Goal: Information Seeking & Learning: Learn about a topic

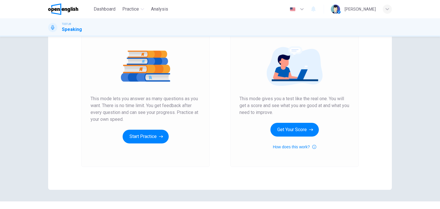
scroll to position [68, 0]
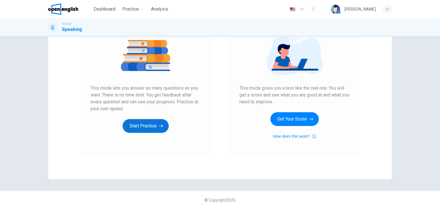
click at [146, 126] on button "Start Practice" at bounding box center [146, 126] width 46 height 14
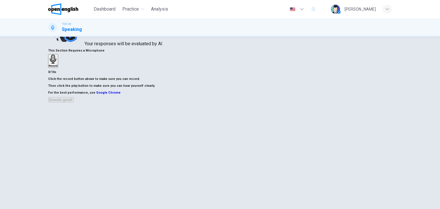
scroll to position [11, 0]
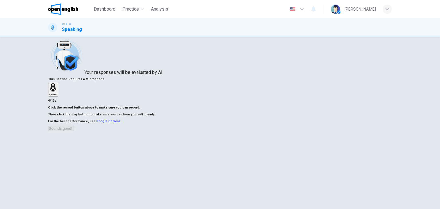
click at [58, 96] on h6 "Record" at bounding box center [53, 94] width 9 height 3
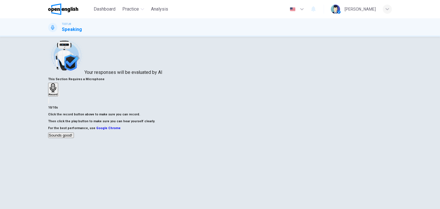
click at [59, 96] on div "button" at bounding box center [59, 94] width 0 height 4
click at [74, 138] on button "Sounds good!" at bounding box center [61, 135] width 26 height 5
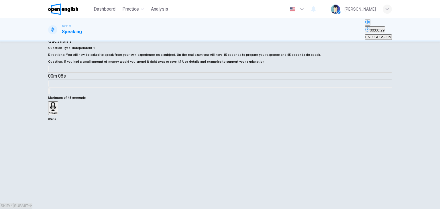
scroll to position [0, 0]
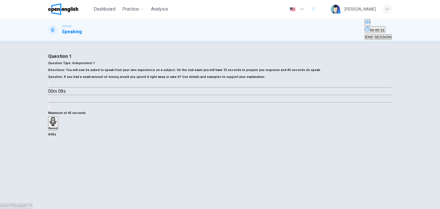
click at [49, 85] on icon "button" at bounding box center [49, 85] width 0 height 0
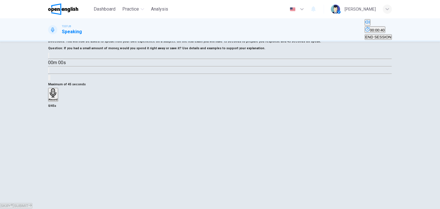
type input "*"
drag, startPoint x: 300, startPoint y: 122, endPoint x: 304, endPoint y: 120, distance: 4.1
click at [300, 109] on div "Maximum of 45 seconds Record 0/45s" at bounding box center [220, 95] width 344 height 28
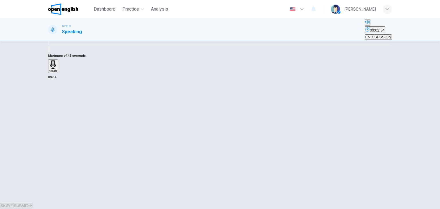
drag, startPoint x: 162, startPoint y: 116, endPoint x: 159, endPoint y: 115, distance: 2.9
click at [159, 81] on div "Maximum of 45 seconds Record 0/45s" at bounding box center [220, 66] width 344 height 28
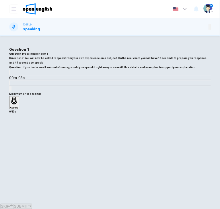
scroll to position [57, 0]
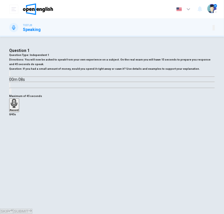
click at [130, 10] on div "Dashboard Practice Analysis English ** ​ Valentina G." at bounding box center [112, 9] width 206 height 18
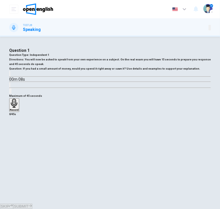
scroll to position [0, 0]
click at [19, 111] on div "Record" at bounding box center [14, 105] width 9 height 13
click at [15, 145] on div "Stop" at bounding box center [13, 122] width 6 height 46
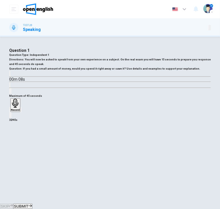
click at [28, 204] on span "SUBMIT" at bounding box center [21, 206] width 14 height 4
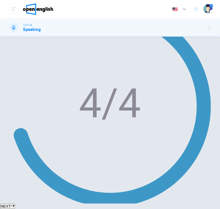
scroll to position [64, 0]
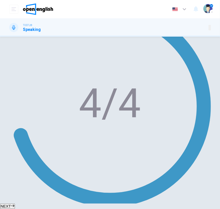
type input "*"
click at [63, 207] on button "Your Feedback" at bounding box center [49, 209] width 27 height 5
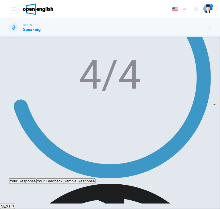
scroll to position [148, 0]
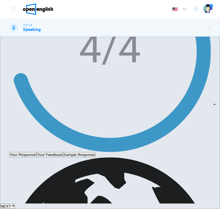
click at [95, 152] on button "Sample Response" at bounding box center [79, 154] width 32 height 5
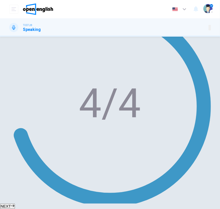
type input "*"
click at [15, 204] on button "NEXT" at bounding box center [7, 206] width 15 height 5
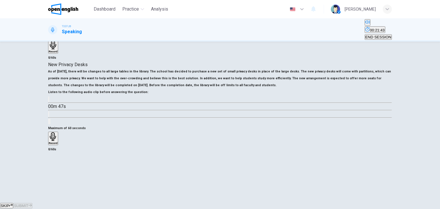
scroll to position [101, 0]
click at [49, 101] on icon "button" at bounding box center [49, 101] width 0 height 0
type input "*"
click at [303, 153] on div "Maximum of 60 seconds Record 0/60s" at bounding box center [220, 139] width 344 height 28
click at [49, 101] on icon "button" at bounding box center [49, 101] width 0 height 0
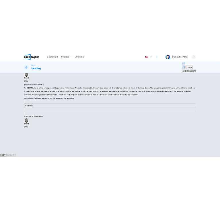
scroll to position [151, 0]
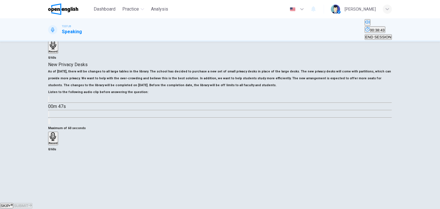
drag, startPoint x: 80, startPoint y: 83, endPoint x: 66, endPoint y: 77, distance: 14.8
click at [54, 78] on div "New Privacy Desks As of October 1, 2011, there will be changes to all large tab…" at bounding box center [220, 93] width 344 height 64
click at [49, 97] on button "button" at bounding box center [48, 99] width 1 height 5
type input "*"
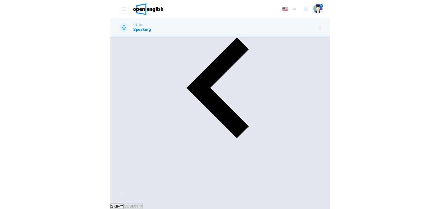
scroll to position [101, 0]
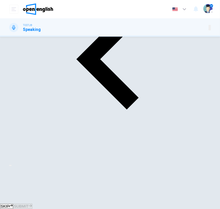
drag, startPoint x: 109, startPoint y: 119, endPoint x: 108, endPoint y: 116, distance: 3.3
click at [9, 204] on span "SKIP" at bounding box center [5, 206] width 9 height 4
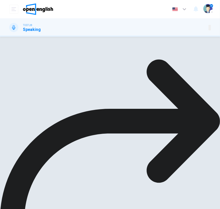
type input "*"
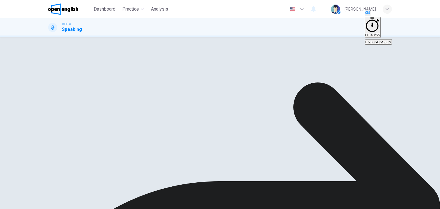
scroll to position [151, 0]
drag, startPoint x: 172, startPoint y: 201, endPoint x: 173, endPoint y: 194, distance: 7.6
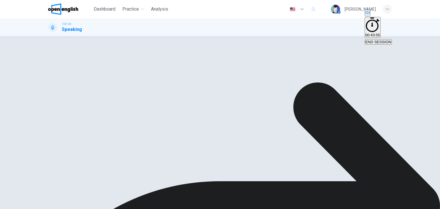
type input "*"
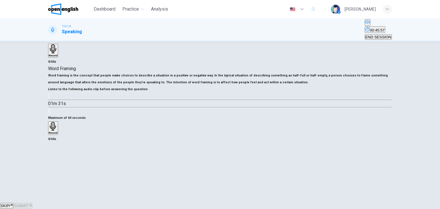
scroll to position [86, 0]
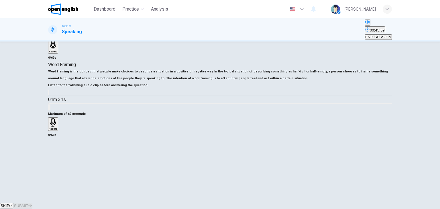
click at [49, 94] on icon "button" at bounding box center [49, 94] width 0 height 0
drag, startPoint x: 84, startPoint y: 129, endPoint x: 66, endPoint y: 128, distance: 17.5
click at [66, 111] on div "01m 26s" at bounding box center [220, 100] width 344 height 22
click at [49, 94] on icon "button" at bounding box center [49, 94] width 0 height 0
type input "*"
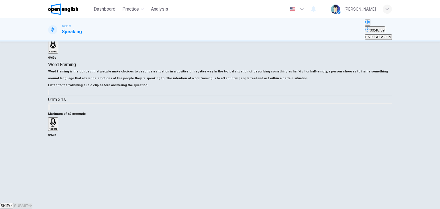
click at [58, 131] on div "Record" at bounding box center [53, 124] width 9 height 13
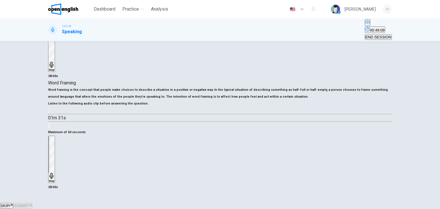
scroll to position [115, 0]
click at [54, 136] on div "Stop" at bounding box center [52, 159] width 6 height 46
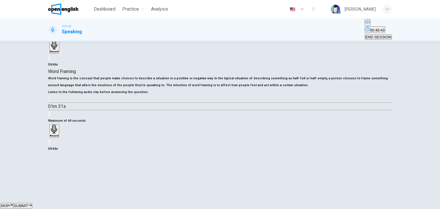
click at [32, 203] on button "SUBMIT" at bounding box center [22, 205] width 19 height 5
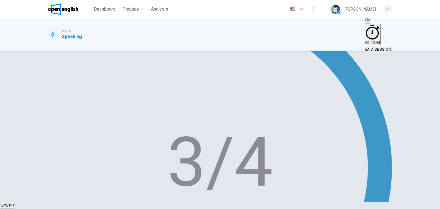
type input "**"
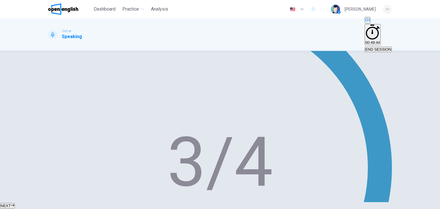
scroll to position [143, 0]
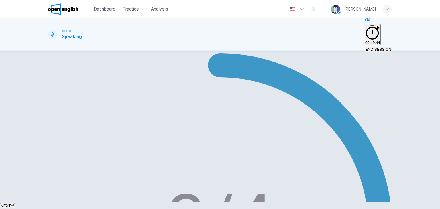
type input "*"
click at [11, 204] on span "NEXT" at bounding box center [6, 206] width 10 height 4
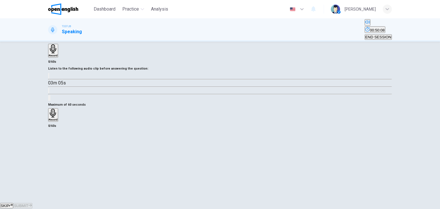
click at [49, 79] on button "button" at bounding box center [48, 75] width 1 height 5
type input "*"
click at [364, 37] on div "Question 4 Question Type : Integrated 4 Directions : Listen to the audio clip b…" at bounding box center [220, 20] width 344 height 34
click at [296, 101] on div "Maximum of 60 seconds Record 0/60s" at bounding box center [220, 115] width 344 height 28
click at [58, 121] on h6 "Record" at bounding box center [53, 119] width 9 height 3
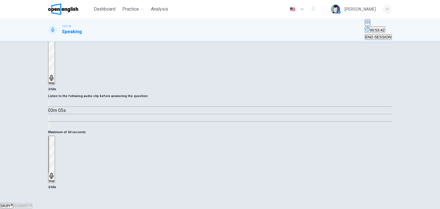
scroll to position [86, 0]
click at [13, 203] on button "SKIP" at bounding box center [6, 205] width 13 height 5
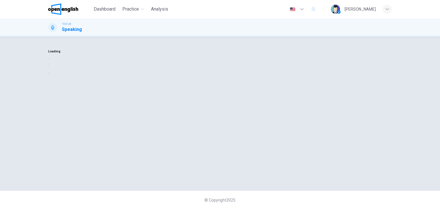
scroll to position [0, 0]
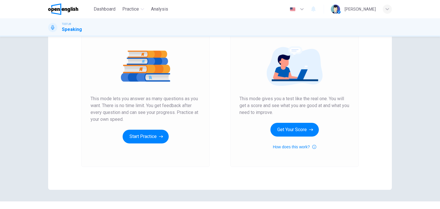
scroll to position [68, 0]
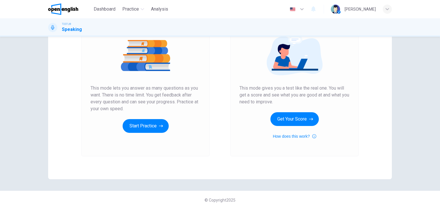
click at [151, 138] on div "Unlimited Practice This mode lets you answer as many questions as you want. The…" at bounding box center [145, 79] width 128 height 153
click at [138, 136] on div "Unlimited Practice This mode lets you answer as many questions as you want. The…" at bounding box center [145, 79] width 128 height 153
click at [144, 129] on button "Start Practice" at bounding box center [146, 126] width 46 height 14
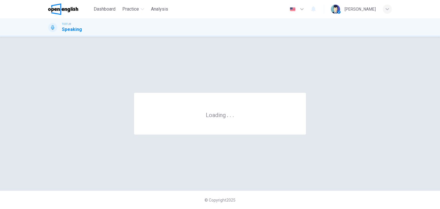
scroll to position [0, 0]
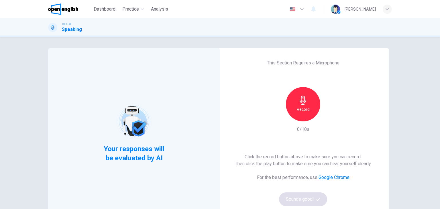
drag, startPoint x: 285, startPoint y: 101, endPoint x: 300, endPoint y: 102, distance: 14.1
click at [288, 101] on div "Record" at bounding box center [303, 104] width 34 height 34
click at [302, 102] on icon "button" at bounding box center [303, 100] width 9 height 9
click at [303, 194] on button "Sounds good!" at bounding box center [303, 200] width 48 height 14
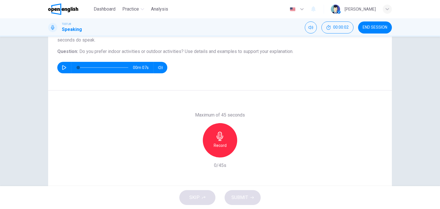
scroll to position [29, 0]
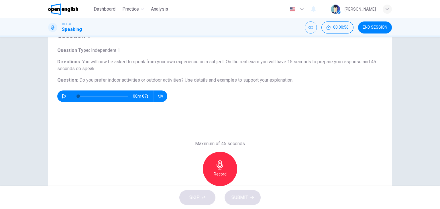
click at [64, 96] on icon "button" at bounding box center [64, 96] width 5 height 5
type input "*"
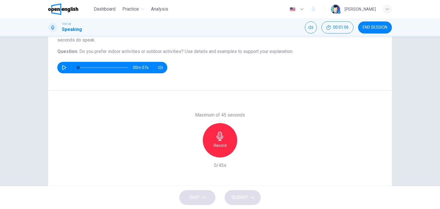
click at [218, 145] on h6 "Record" at bounding box center [220, 145] width 13 height 7
click at [249, 196] on button "SUBMIT" at bounding box center [243, 197] width 36 height 15
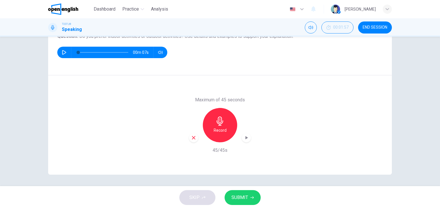
click at [247, 199] on span "SUBMIT" at bounding box center [240, 198] width 17 height 8
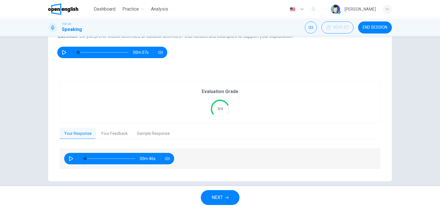
click at [70, 158] on icon "button" at bounding box center [71, 158] width 4 height 5
click at [68, 155] on button "button" at bounding box center [70, 158] width 9 height 11
click at [73, 157] on button "button" at bounding box center [70, 158] width 9 height 11
click at [70, 156] on button "button" at bounding box center [70, 158] width 9 height 11
click at [71, 159] on icon "button" at bounding box center [71, 158] width 5 height 5
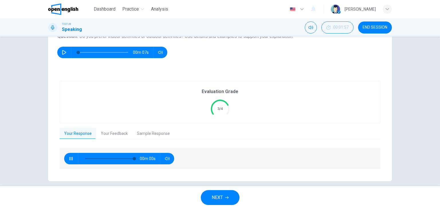
type input "*"
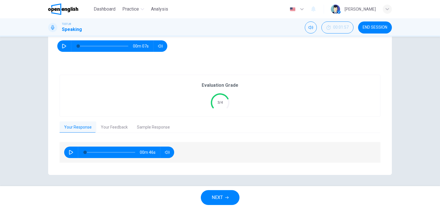
click at [108, 126] on button "Your Feedback" at bounding box center [114, 128] width 36 height 12
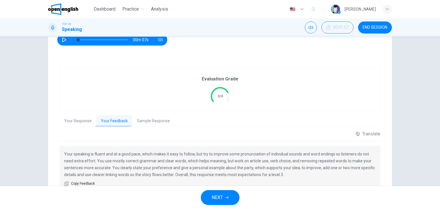
scroll to position [114, 0]
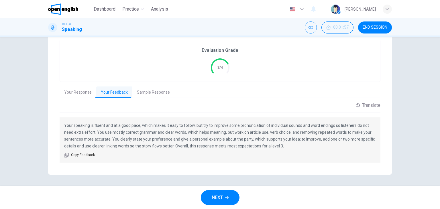
click at [218, 199] on span "NEXT" at bounding box center [217, 198] width 11 height 8
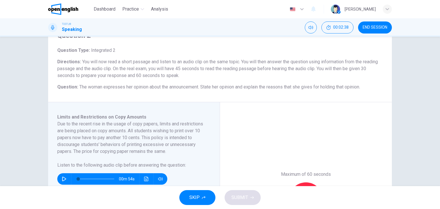
scroll to position [57, 0]
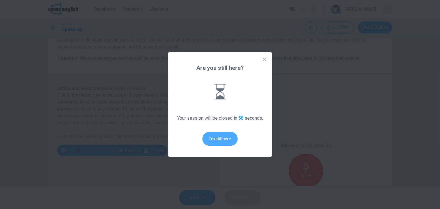
drag, startPoint x: 223, startPoint y: 140, endPoint x: 220, endPoint y: 140, distance: 3.2
click at [223, 140] on button "I'm still here" at bounding box center [220, 139] width 35 height 14
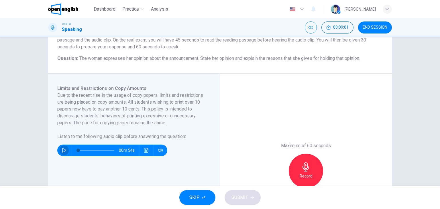
click at [63, 149] on icon "button" at bounding box center [64, 150] width 5 height 5
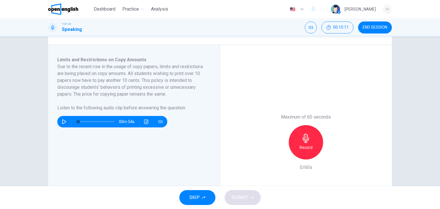
click at [307, 134] on icon "button" at bounding box center [306, 138] width 9 height 9
click at [306, 149] on h6 "Stop" at bounding box center [306, 147] width 9 height 7
click at [253, 197] on icon "button" at bounding box center [252, 197] width 3 height 3
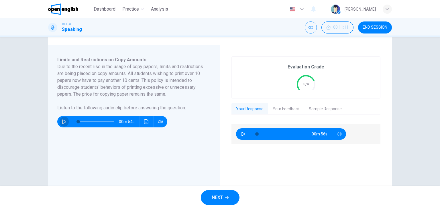
click at [64, 120] on icon "button" at bounding box center [64, 122] width 5 height 5
click at [281, 181] on div "00m 56s" at bounding box center [306, 178] width 149 height 109
type input "*"
click at [243, 133] on button "button" at bounding box center [242, 133] width 9 height 11
type input "*"
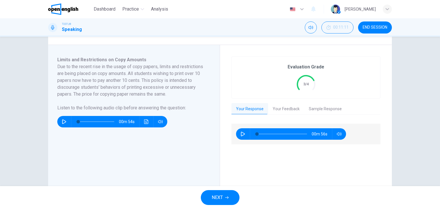
click at [290, 108] on button "Your Feedback" at bounding box center [286, 109] width 36 height 12
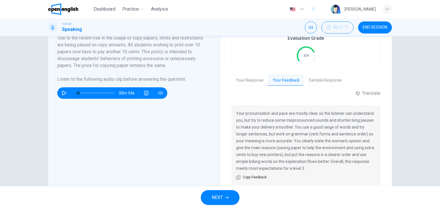
scroll to position [143, 0]
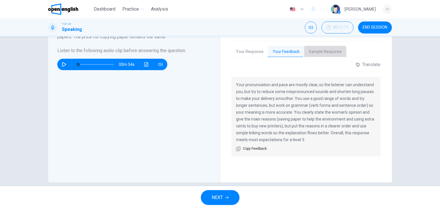
click at [319, 53] on button "Sample Response" at bounding box center [325, 52] width 42 height 12
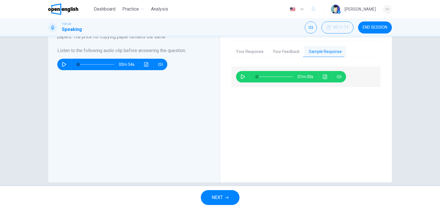
click at [243, 75] on icon "button" at bounding box center [243, 77] width 5 height 5
type input "*"
click at [224, 199] on button "NEXT" at bounding box center [220, 197] width 39 height 15
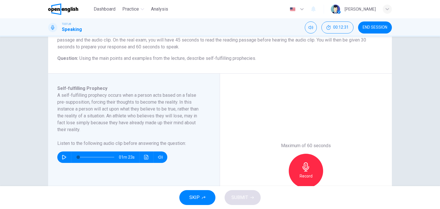
scroll to position [86, 0]
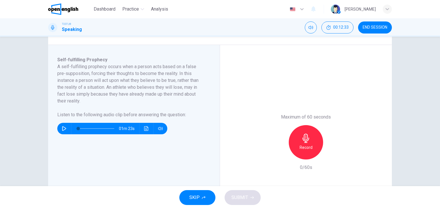
click at [64, 129] on icon "button" at bounding box center [64, 128] width 4 height 5
click at [62, 125] on button "button" at bounding box center [64, 128] width 9 height 11
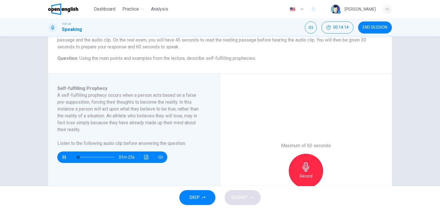
scroll to position [29, 0]
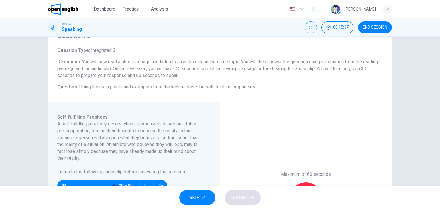
type input "*"
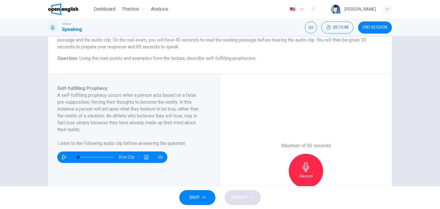
click at [302, 163] on icon "button" at bounding box center [306, 167] width 9 height 9
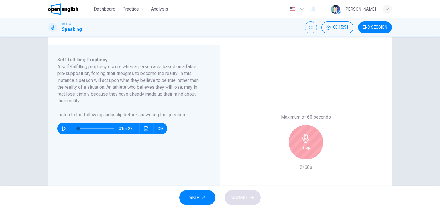
scroll to position [115, 0]
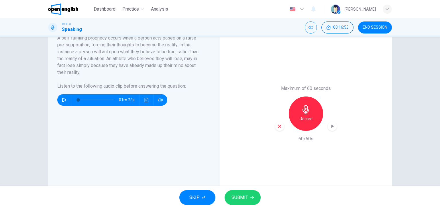
click at [243, 198] on span "SUBMIT" at bounding box center [240, 198] width 17 height 8
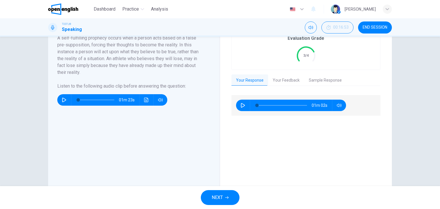
click at [275, 82] on button "Your Feedback" at bounding box center [286, 81] width 36 height 12
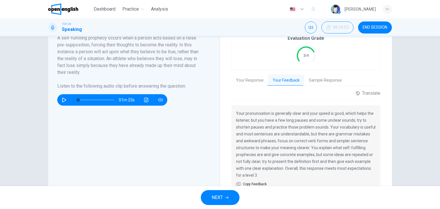
scroll to position [143, 0]
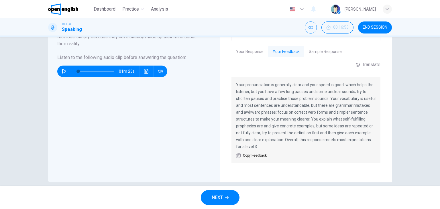
drag, startPoint x: 239, startPoint y: 53, endPoint x: 244, endPoint y: 53, distance: 4.3
click at [241, 53] on button "Your Response" at bounding box center [250, 52] width 37 height 12
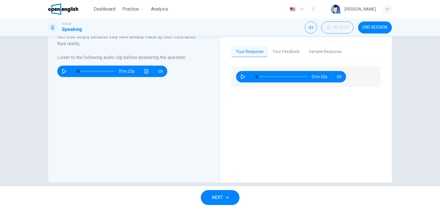
click at [238, 76] on button "button" at bounding box center [242, 76] width 9 height 11
type input "*"
click at [287, 49] on button "Your Feedback" at bounding box center [286, 52] width 36 height 12
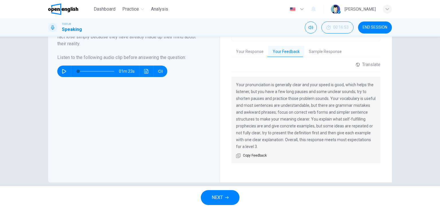
click at [316, 52] on button "Sample Response" at bounding box center [325, 52] width 42 height 12
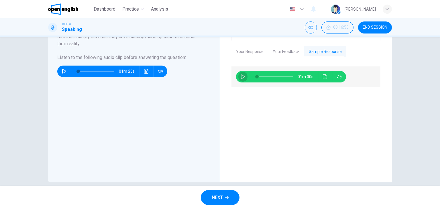
click at [240, 74] on button "button" at bounding box center [242, 76] width 9 height 11
click at [250, 136] on div "00m 11s" at bounding box center [306, 120] width 149 height 109
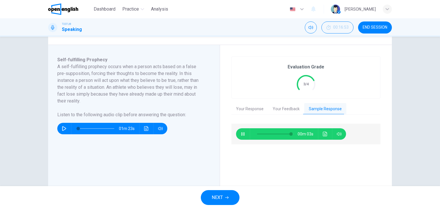
scroll to position [29, 0]
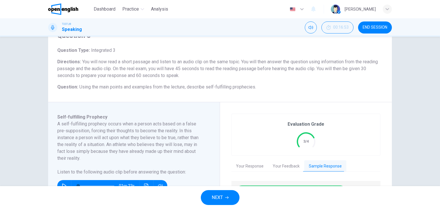
type input "*"
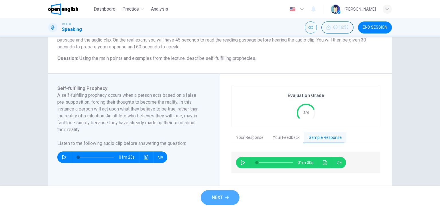
click at [219, 198] on span "NEXT" at bounding box center [217, 198] width 11 height 8
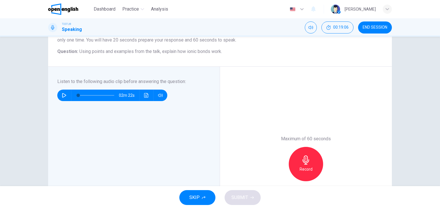
scroll to position [29, 0]
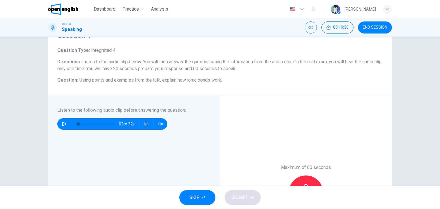
click at [64, 125] on button "button" at bounding box center [64, 123] width 9 height 11
click at [295, 110] on div "Maximum of 60 seconds Record 0/60s" at bounding box center [306, 192] width 172 height 195
drag, startPoint x: 61, startPoint y: 121, endPoint x: 67, endPoint y: 121, distance: 6.0
click at [62, 121] on button "button" at bounding box center [64, 123] width 9 height 11
drag, startPoint x: 93, startPoint y: 123, endPoint x: 69, endPoint y: 125, distance: 23.6
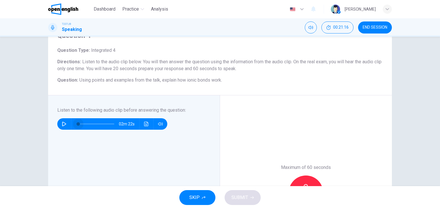
click at [69, 125] on div "02m 22s" at bounding box center [112, 123] width 110 height 11
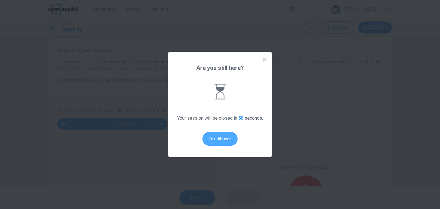
click at [215, 137] on button "I'm still here" at bounding box center [220, 139] width 35 height 14
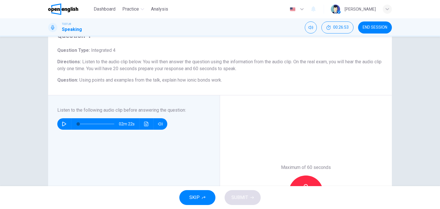
scroll to position [57, 0]
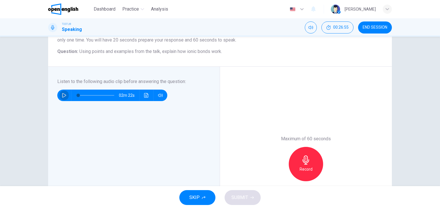
click at [63, 94] on icon "button" at bounding box center [64, 95] width 4 height 5
click at [66, 97] on button "button" at bounding box center [64, 95] width 9 height 11
click at [148, 94] on button "Click to see the audio transcription" at bounding box center [146, 95] width 9 height 11
drag, startPoint x: 75, startPoint y: 93, endPoint x: 67, endPoint y: 91, distance: 8.4
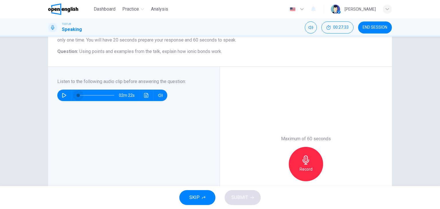
click at [67, 91] on div "02m 22s" at bounding box center [112, 95] width 110 height 11
click at [63, 95] on icon "button" at bounding box center [64, 95] width 5 height 5
drag, startPoint x: 85, startPoint y: 95, endPoint x: 57, endPoint y: 94, distance: 27.5
click at [57, 94] on div "02m 08s" at bounding box center [112, 95] width 110 height 11
click at [63, 96] on icon "button" at bounding box center [63, 95] width 3 height 3
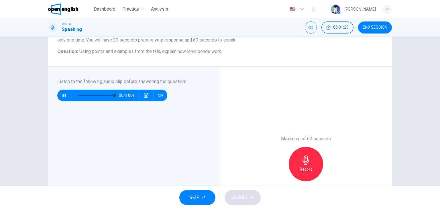
type input "*"
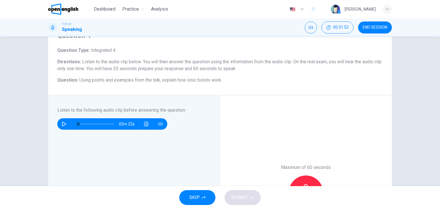
scroll to position [86, 0]
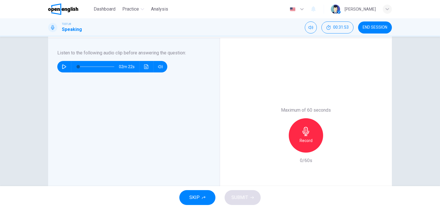
click at [297, 131] on div "Record" at bounding box center [306, 135] width 34 height 34
click at [305, 140] on h6 "Stop" at bounding box center [306, 140] width 9 height 7
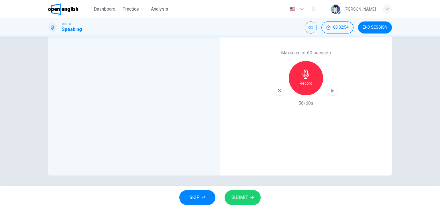
scroll to position [144, 0]
click at [248, 196] on span "SUBMIT" at bounding box center [240, 198] width 17 height 8
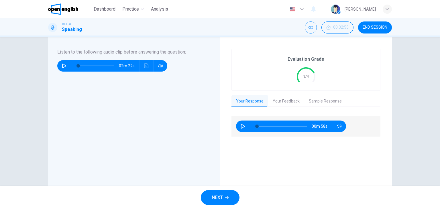
scroll to position [58, 0]
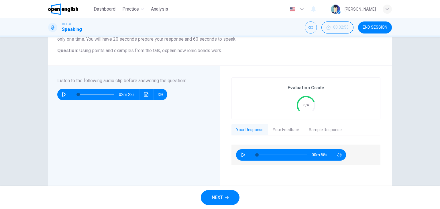
click at [241, 156] on icon "button" at bounding box center [243, 155] width 4 height 5
click at [242, 155] on icon "button" at bounding box center [242, 154] width 3 height 3
click at [237, 162] on div "00m 39s" at bounding box center [306, 155] width 149 height 21
click at [240, 158] on button "button" at bounding box center [242, 154] width 9 height 11
type input "*"
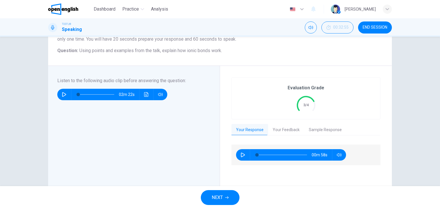
scroll to position [30, 0]
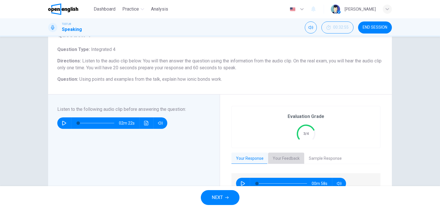
click at [281, 157] on button "Your Feedback" at bounding box center [286, 159] width 36 height 12
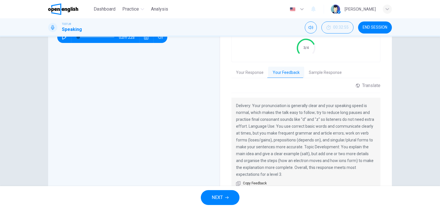
scroll to position [144, 0]
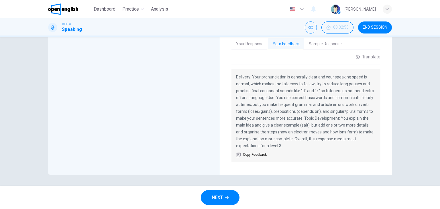
click at [221, 195] on span "NEXT" at bounding box center [217, 198] width 11 height 8
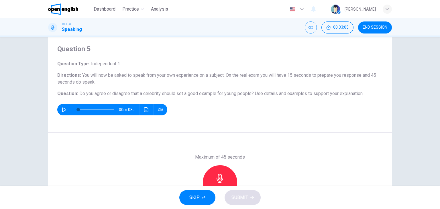
scroll to position [44, 0]
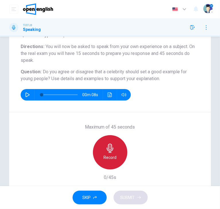
click at [118, 153] on div "Record" at bounding box center [110, 152] width 34 height 34
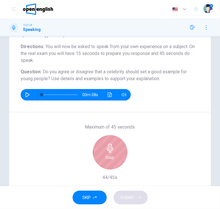
drag, startPoint x: 118, startPoint y: 153, endPoint x: 109, endPoint y: 156, distance: 9.8
click at [111, 155] on div "Stop" at bounding box center [110, 152] width 34 height 34
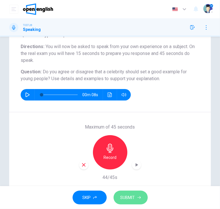
click at [132, 198] on span "SUBMIT" at bounding box center [127, 197] width 15 height 7
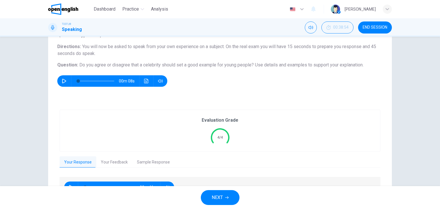
scroll to position [15, 0]
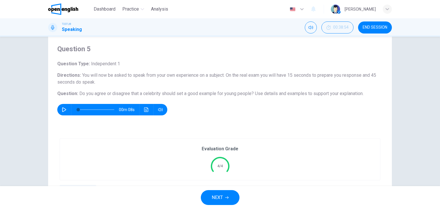
click at [64, 108] on icon "button" at bounding box center [64, 109] width 5 height 5
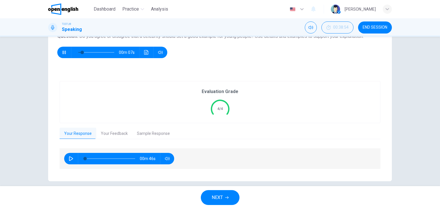
scroll to position [79, 0]
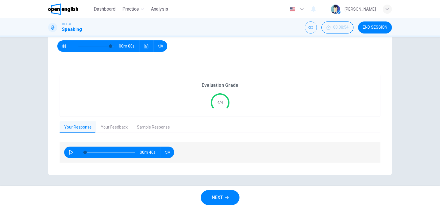
type input "*"
click at [71, 150] on button "button" at bounding box center [70, 152] width 9 height 11
type input "*"
click at [228, 194] on button "NEXT" at bounding box center [220, 197] width 39 height 15
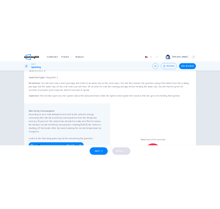
scroll to position [57, 0]
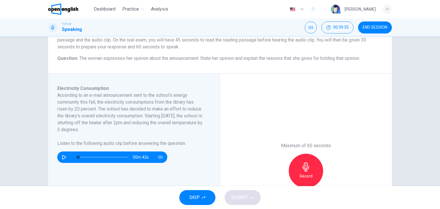
click at [64, 157] on icon "button" at bounding box center [64, 157] width 4 height 5
click at [102, 157] on span at bounding box center [103, 157] width 50 height 8
click at [62, 158] on icon "button" at bounding box center [64, 157] width 5 height 5
click at [95, 157] on span at bounding box center [103, 157] width 50 height 8
type input "**"
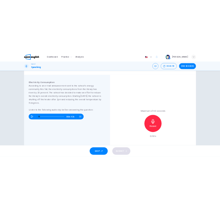
scroll to position [115, 0]
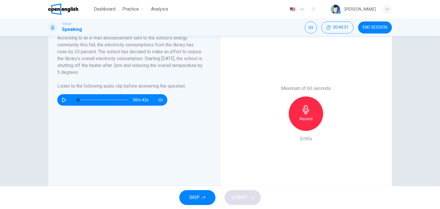
click at [64, 100] on icon "button" at bounding box center [64, 100] width 5 height 5
type input "*"
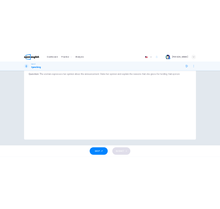
scroll to position [101, 0]
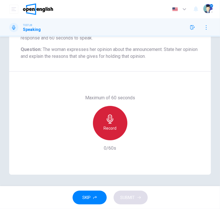
click at [98, 124] on div "Record" at bounding box center [110, 123] width 34 height 34
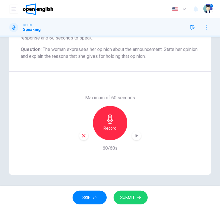
click at [129, 200] on span "SUBMIT" at bounding box center [127, 197] width 15 height 7
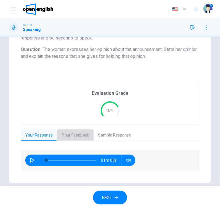
click at [72, 133] on button "Your Feedback" at bounding box center [75, 136] width 36 height 12
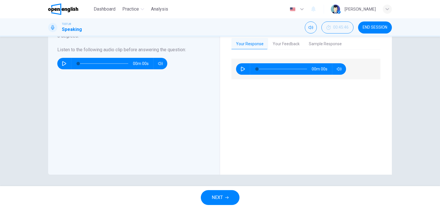
scroll to position [73, 0]
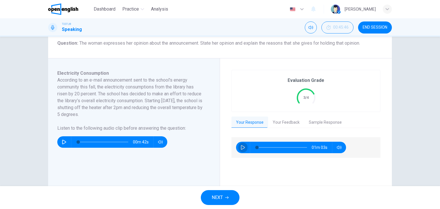
click at [241, 147] on icon "button" at bounding box center [243, 147] width 5 height 5
type input "*"
click at [314, 121] on button "Sample Response" at bounding box center [325, 123] width 42 height 12
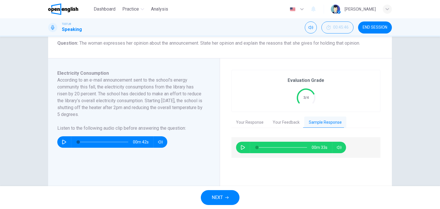
scroll to position [130, 0]
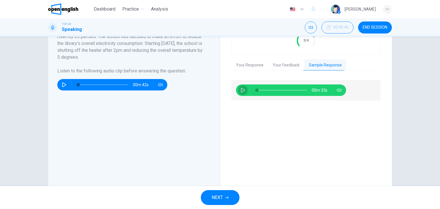
click at [242, 89] on icon "button" at bounding box center [243, 90] width 5 height 5
type input "*"
click at [280, 161] on div "00m 33s" at bounding box center [306, 134] width 149 height 109
click at [220, 196] on span "NEXT" at bounding box center [217, 198] width 11 height 8
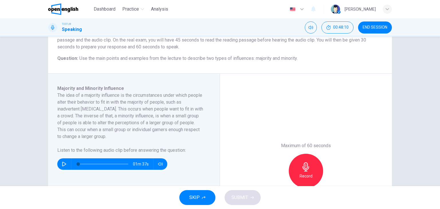
scroll to position [86, 0]
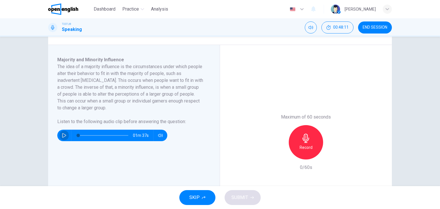
click at [62, 133] on icon "button" at bounding box center [64, 135] width 5 height 5
click at [229, 150] on div "Maximum of 60 seconds Record 0/60s" at bounding box center [306, 142] width 172 height 195
click at [63, 137] on icon "button" at bounding box center [63, 135] width 3 height 3
click at [60, 133] on button "button" at bounding box center [64, 135] width 9 height 11
type input "*"
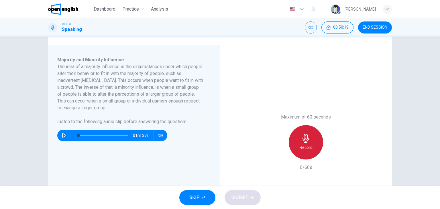
click at [309, 143] on div "Record" at bounding box center [306, 142] width 34 height 34
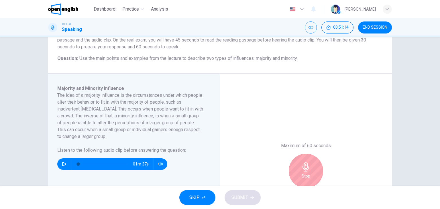
scroll to position [115, 0]
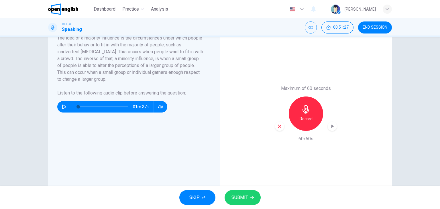
click at [238, 188] on div "SKIP SUBMIT" at bounding box center [220, 197] width 440 height 23
click at [241, 194] on span "SUBMIT" at bounding box center [240, 198] width 17 height 8
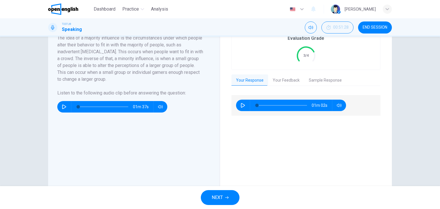
scroll to position [86, 0]
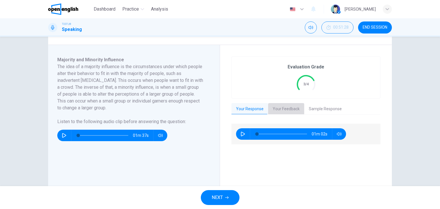
click at [286, 106] on button "Your Feedback" at bounding box center [286, 109] width 36 height 12
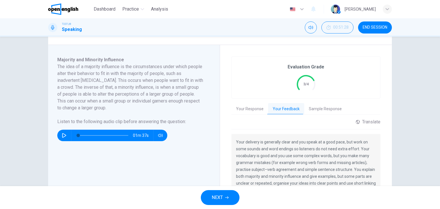
drag, startPoint x: 242, startPoint y: 109, endPoint x: 247, endPoint y: 108, distance: 5.8
click at [244, 109] on button "Your Response" at bounding box center [250, 109] width 37 height 12
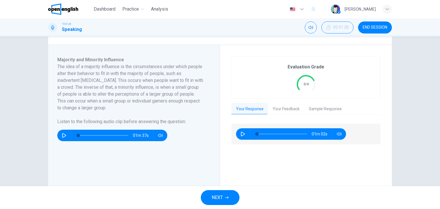
click at [243, 134] on icon "button" at bounding box center [243, 134] width 5 height 5
click at [302, 172] on div "00m 52s" at bounding box center [306, 178] width 149 height 109
type input "*"
click at [286, 107] on button "Your Feedback" at bounding box center [286, 109] width 36 height 12
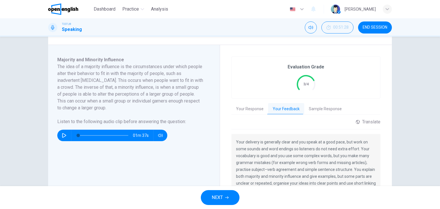
scroll to position [115, 0]
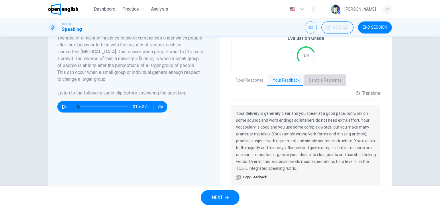
click at [328, 79] on button "Sample Response" at bounding box center [325, 81] width 42 height 12
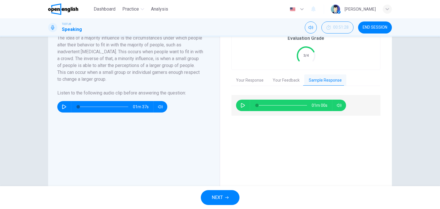
click at [243, 106] on icon "button" at bounding box center [243, 105] width 5 height 5
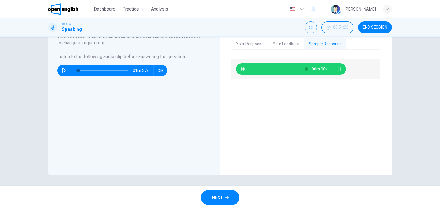
type input "*"
click at [221, 194] on span "NEXT" at bounding box center [217, 198] width 11 height 8
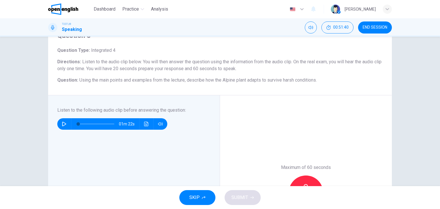
scroll to position [0, 0]
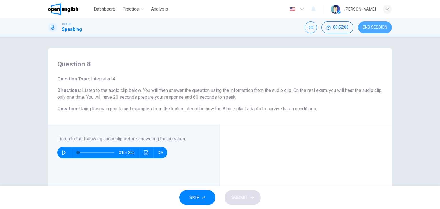
click at [377, 27] on span "END SESSION" at bounding box center [375, 27] width 25 height 5
